Goal: Transaction & Acquisition: Purchase product/service

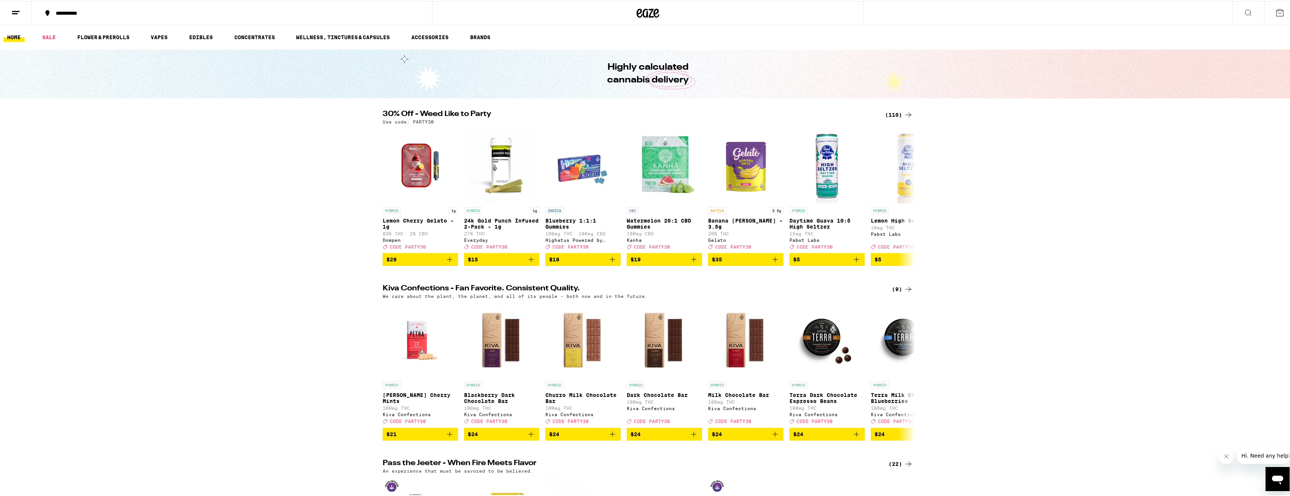
click at [904, 111] on icon at bounding box center [908, 113] width 9 height 9
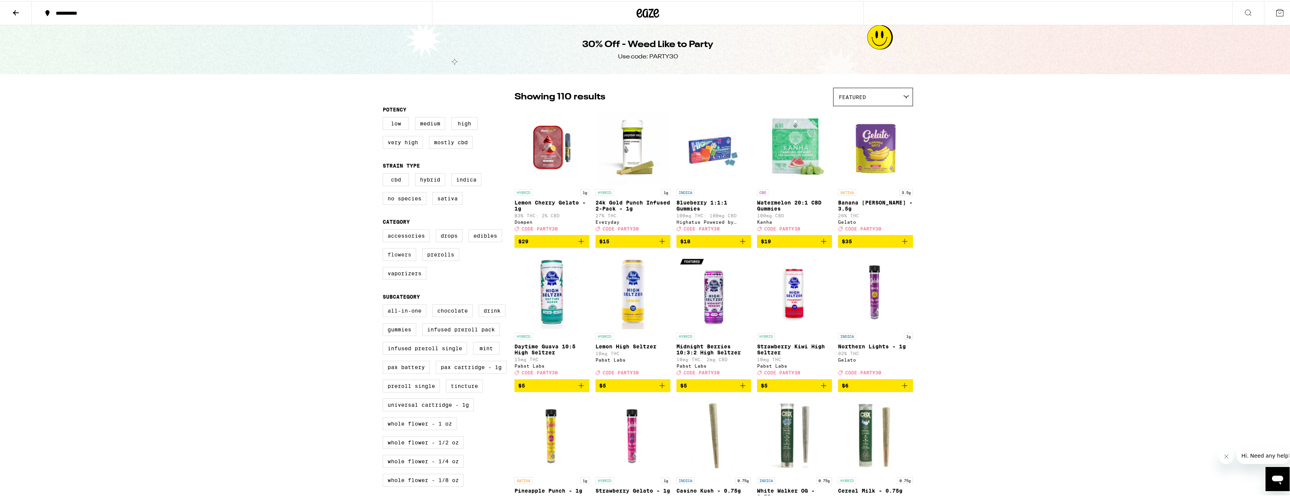
click at [397, 259] on label "Flowers" at bounding box center [400, 253] width 34 height 13
click at [384, 230] on input "Flowers" at bounding box center [384, 229] width 0 height 0
checkbox input "true"
